Goal: Complete application form: Complete application form

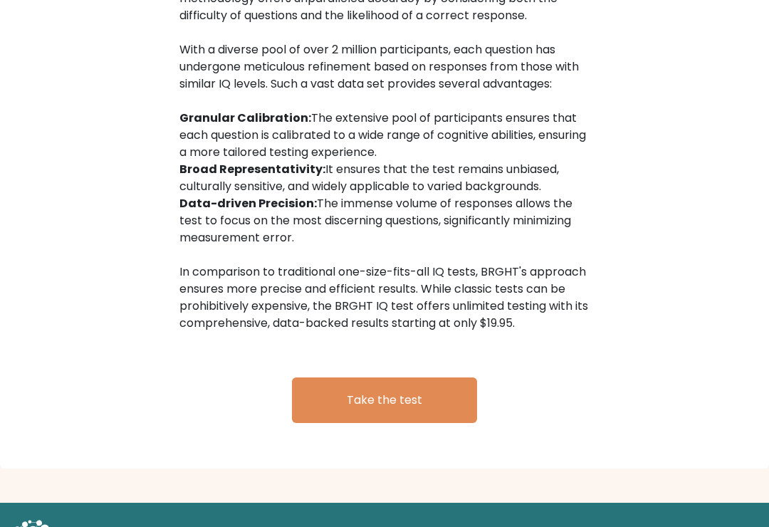
scroll to position [2262, 0]
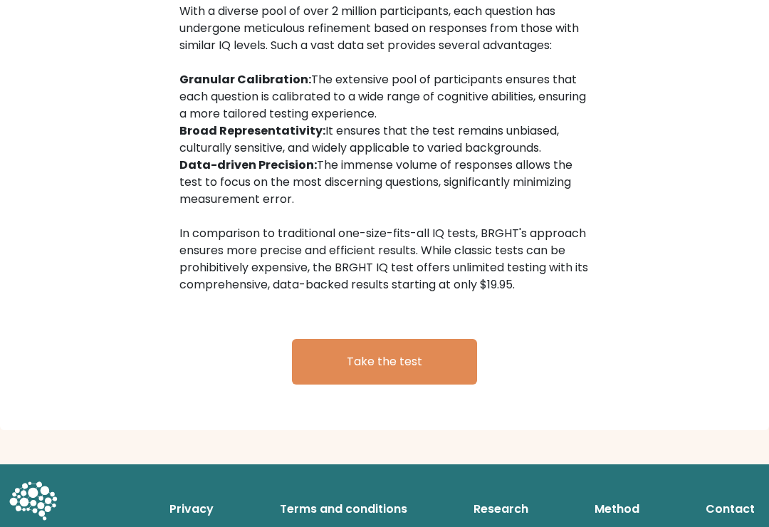
click at [353, 362] on link "Take the test" at bounding box center [384, 362] width 185 height 46
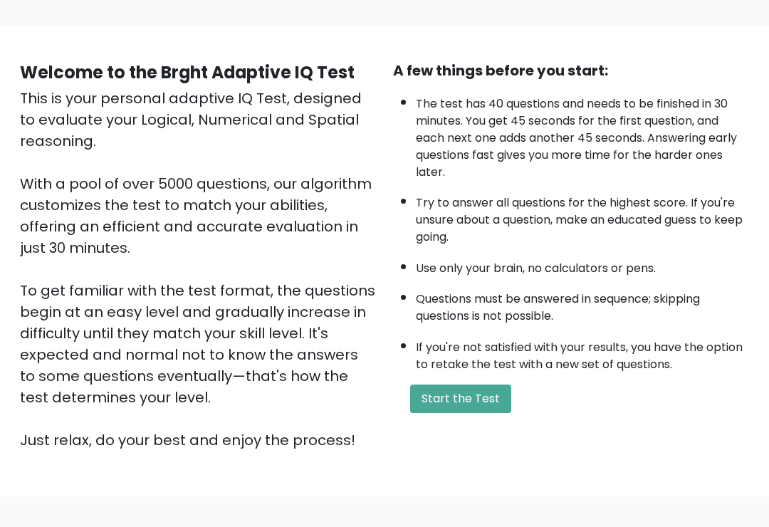
scroll to position [87, 0]
click at [489, 413] on button "Start the Test" at bounding box center [460, 398] width 101 height 28
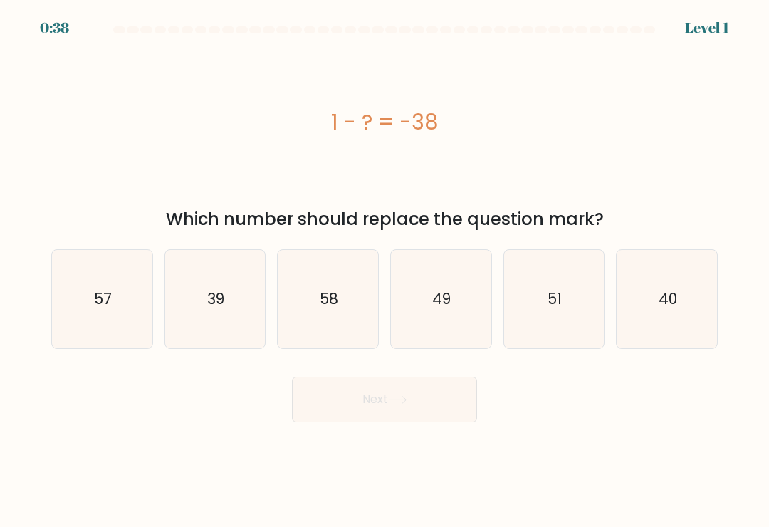
click at [230, 303] on icon "39" at bounding box center [215, 299] width 98 height 98
click at [384, 271] on input "b. 39" at bounding box center [384, 266] width 1 height 7
radio input "true"
click at [380, 408] on button "Next" at bounding box center [384, 400] width 185 height 46
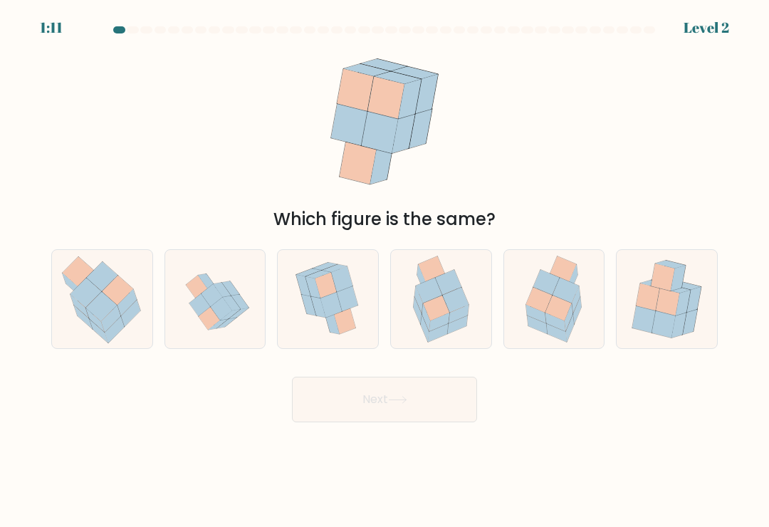
click at [558, 305] on icon at bounding box center [558, 307] width 26 height 25
click at [385, 271] on input "e." at bounding box center [384, 266] width 1 height 7
radio input "true"
click at [414, 402] on button "Next" at bounding box center [384, 400] width 185 height 46
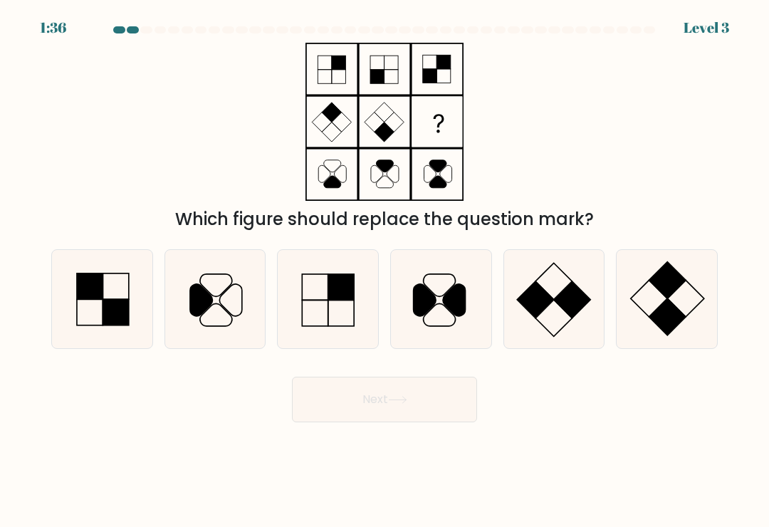
click at [675, 299] on icon at bounding box center [667, 299] width 98 height 98
click at [385, 271] on input "f." at bounding box center [384, 266] width 1 height 7
radio input "true"
click at [434, 398] on button "Next" at bounding box center [384, 400] width 185 height 46
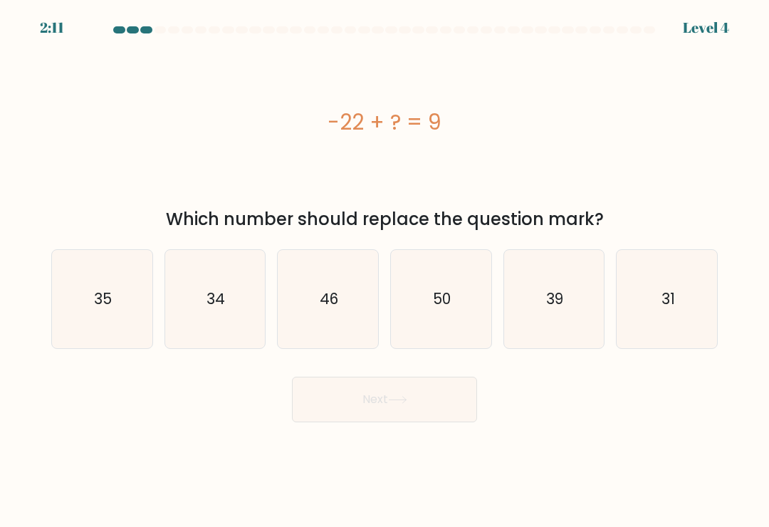
click at [686, 294] on icon "31" at bounding box center [667, 299] width 98 height 98
click at [385, 271] on input "f. 31" at bounding box center [384, 266] width 1 height 7
radio input "true"
click at [417, 403] on button "Next" at bounding box center [384, 400] width 185 height 46
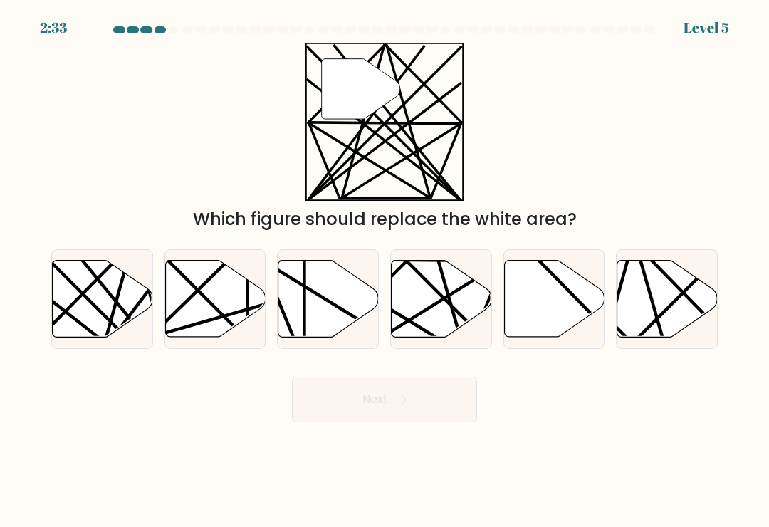
click at [103, 308] on icon at bounding box center [103, 299] width 100 height 77
click at [384, 271] on input "a." at bounding box center [384, 266] width 1 height 7
radio input "true"
click at [362, 401] on button "Next" at bounding box center [384, 400] width 185 height 46
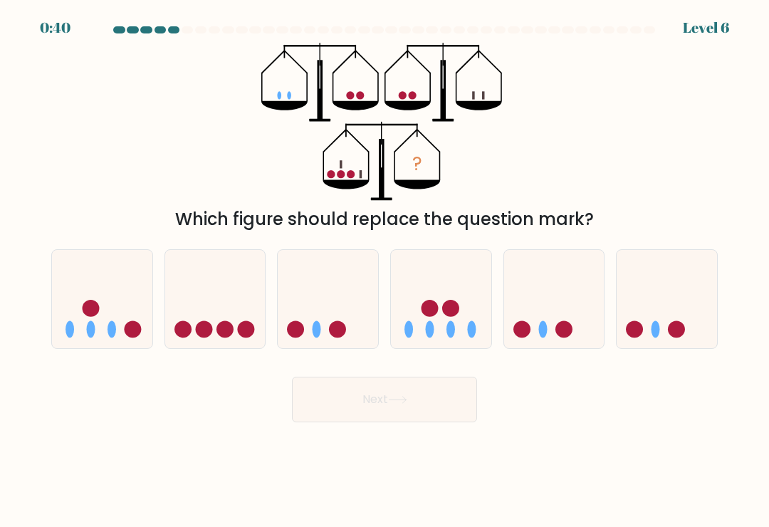
click at [449, 313] on circle at bounding box center [450, 308] width 17 height 17
click at [385, 271] on input "d." at bounding box center [384, 266] width 1 height 7
radio input "true"
click at [317, 521] on body "0:39 Level 6" at bounding box center [384, 263] width 769 height 527
click at [111, 293] on icon at bounding box center [102, 299] width 100 height 83
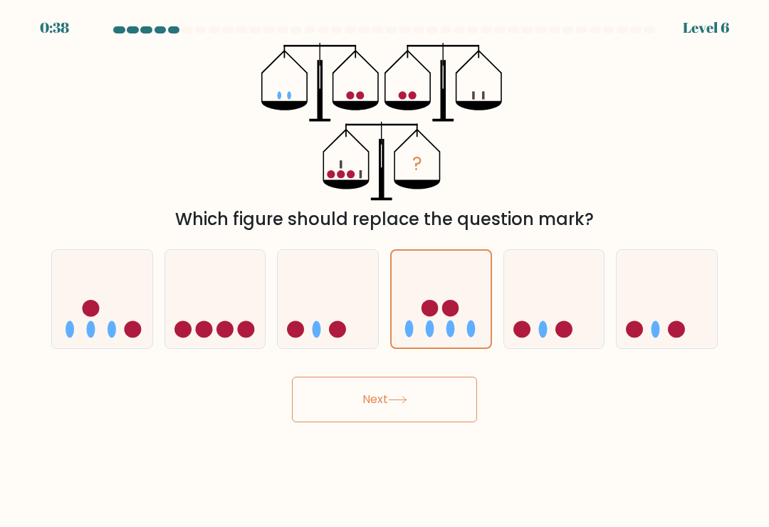
click at [384, 271] on input "a." at bounding box center [384, 266] width 1 height 7
radio input "true"
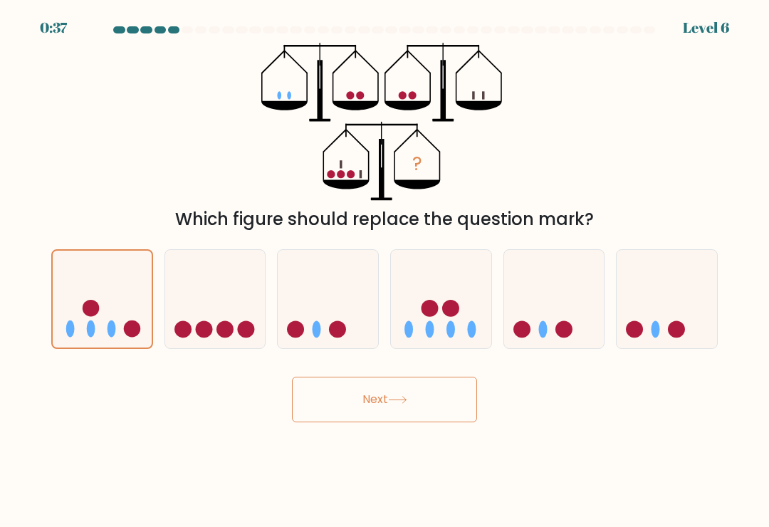
click at [414, 409] on button "Next" at bounding box center [384, 400] width 185 height 46
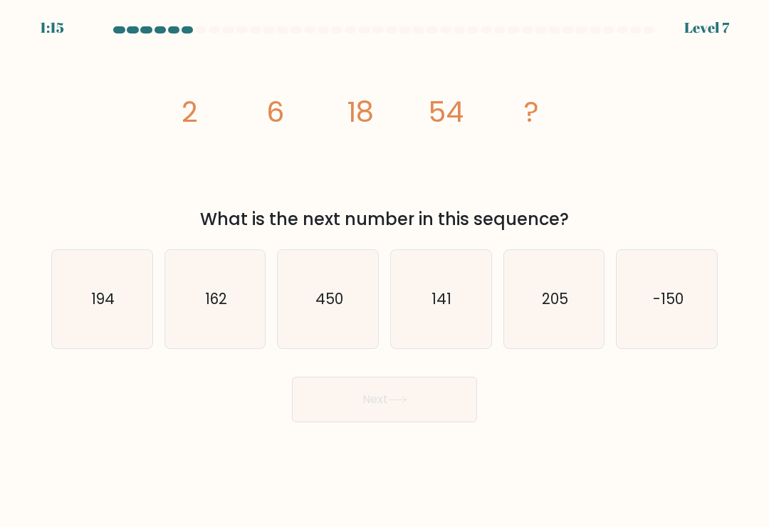
click at [216, 348] on icon "162" at bounding box center [215, 299] width 98 height 98
click at [384, 271] on input "b. 162" at bounding box center [384, 266] width 1 height 7
radio input "true"
click at [362, 407] on button "Next" at bounding box center [384, 400] width 185 height 46
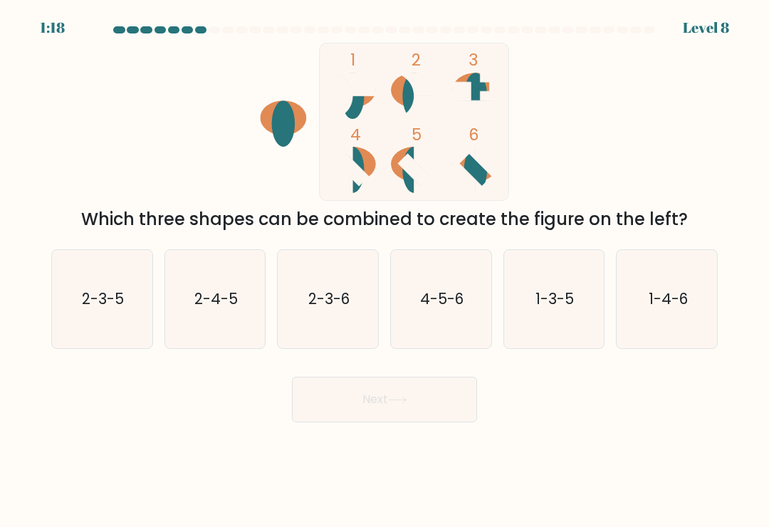
click at [211, 287] on icon "2-4-5" at bounding box center [215, 299] width 98 height 98
click at [384, 271] on input "b. 2-4-5" at bounding box center [384, 266] width 1 height 7
radio input "true"
click at [585, 340] on icon "1-3-5" at bounding box center [554, 299] width 98 height 98
click at [385, 271] on input "e. 1-3-5" at bounding box center [384, 266] width 1 height 7
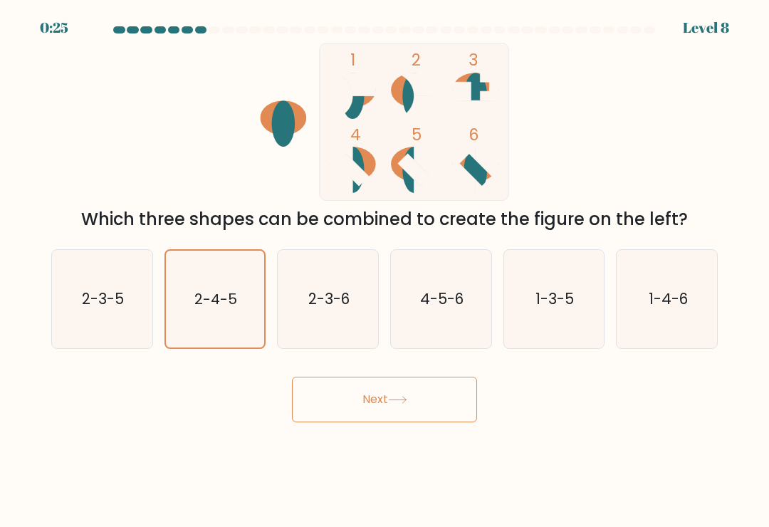
radio input "true"
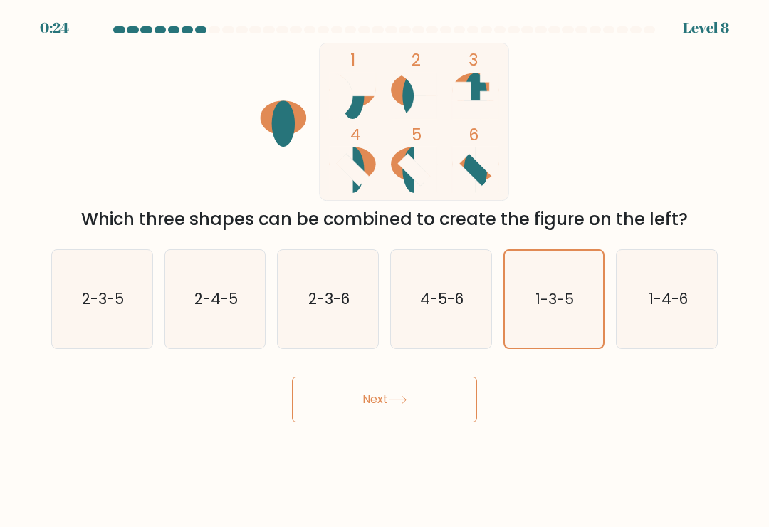
click at [417, 410] on button "Next" at bounding box center [384, 400] width 185 height 46
click at [387, 422] on button "Next" at bounding box center [384, 400] width 185 height 46
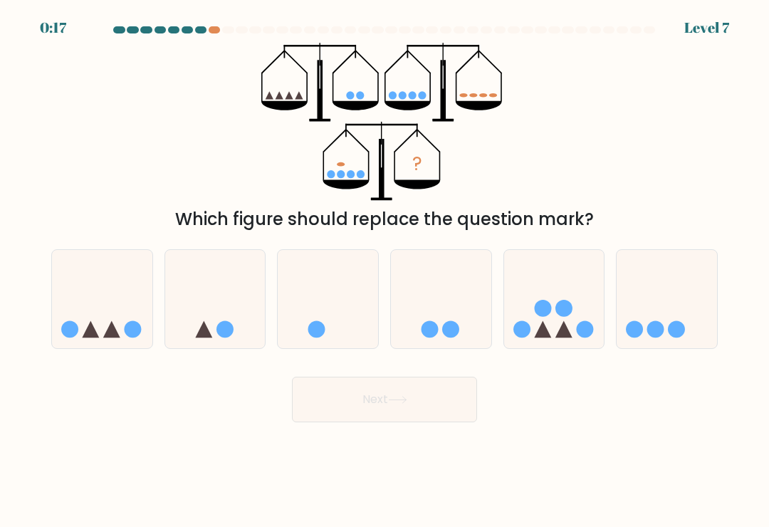
click at [545, 317] on circle at bounding box center [542, 308] width 17 height 17
click at [385, 271] on input "e." at bounding box center [384, 266] width 1 height 7
radio input "true"
click at [382, 402] on button "Next" at bounding box center [384, 400] width 185 height 46
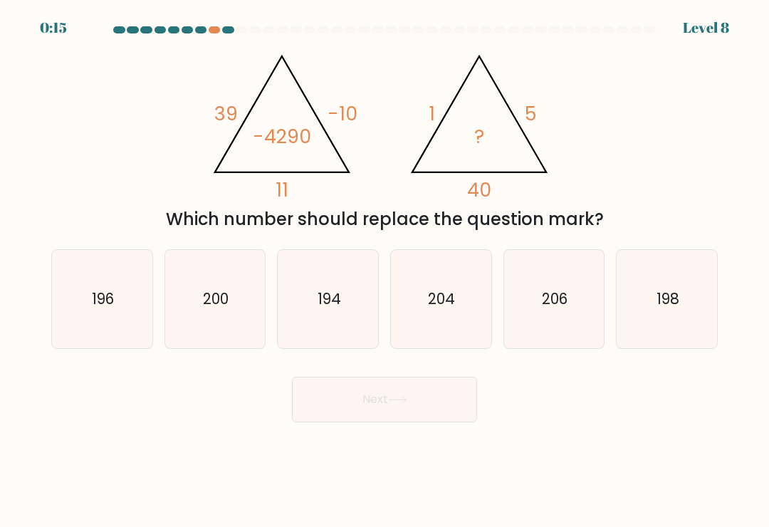
click at [368, 407] on button "Next" at bounding box center [384, 400] width 185 height 46
click at [663, 309] on text "198" at bounding box center [667, 298] width 23 height 21
click at [385, 271] on input "f. 198" at bounding box center [384, 266] width 1 height 7
radio input "true"
click at [547, 318] on icon "206" at bounding box center [554, 299] width 98 height 98
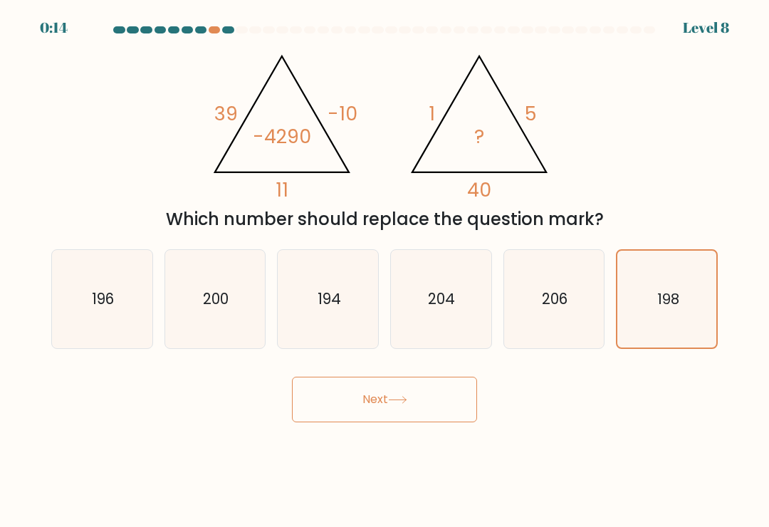
click at [385, 271] on input "e. 206" at bounding box center [384, 266] width 1 height 7
radio input "true"
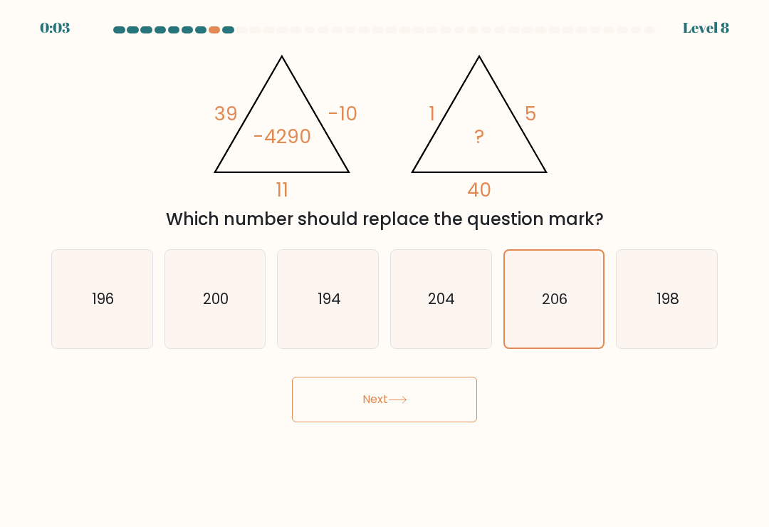
click at [408, 397] on button "Next" at bounding box center [384, 400] width 185 height 46
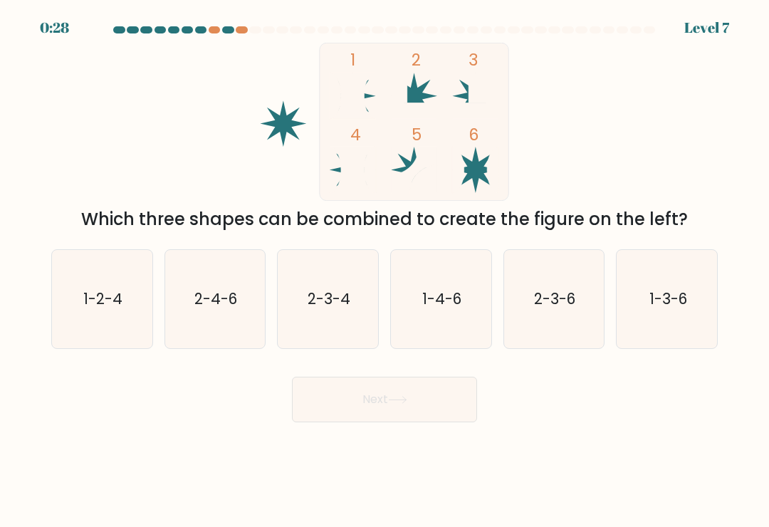
click at [562, 321] on icon "2-3-6" at bounding box center [554, 299] width 98 height 98
click at [385, 271] on input "e. 2-3-6" at bounding box center [384, 266] width 1 height 7
radio input "true"
click at [423, 407] on button "Next" at bounding box center [384, 400] width 185 height 46
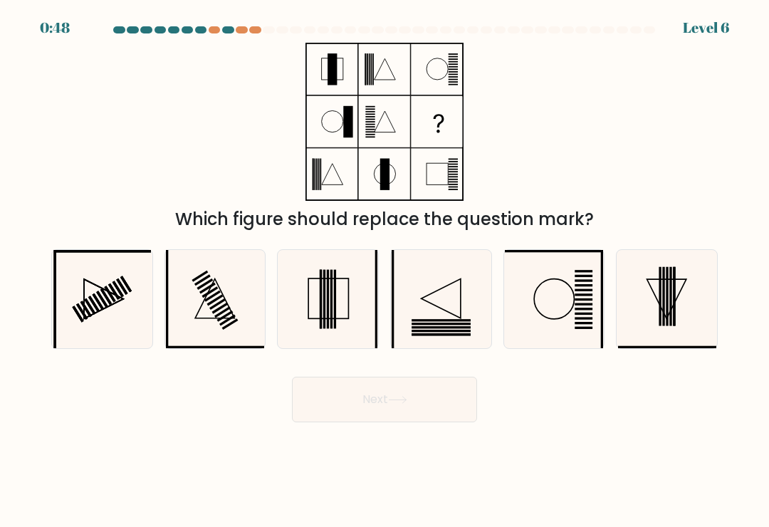
click at [346, 296] on icon at bounding box center [328, 299] width 98 height 98
click at [384, 271] on input "c." at bounding box center [384, 266] width 1 height 7
radio input "true"
click at [380, 405] on button "Next" at bounding box center [384, 400] width 185 height 46
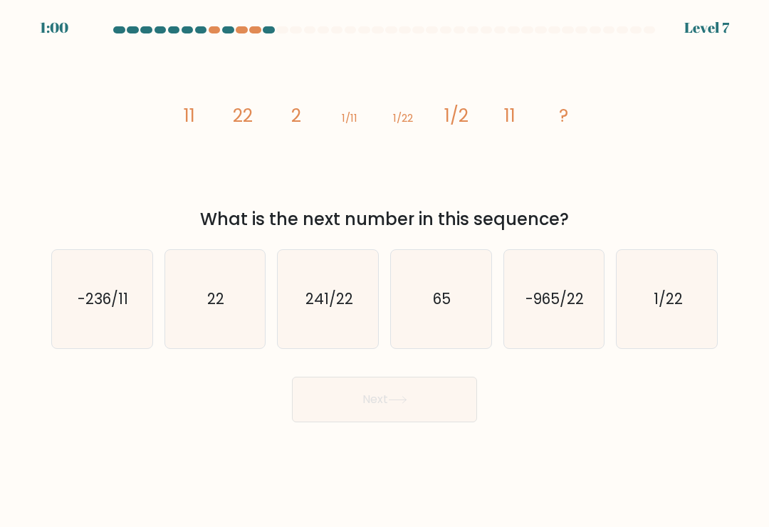
click at [231, 302] on icon "22" at bounding box center [215, 299] width 98 height 98
click at [384, 271] on input "b. 22" at bounding box center [384, 266] width 1 height 7
radio input "true"
click at [372, 410] on button "Next" at bounding box center [384, 400] width 185 height 46
